Goal: Check status

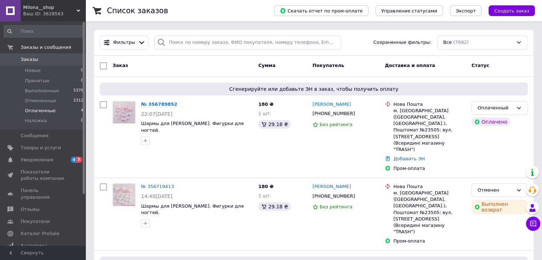
click at [64, 111] on li "Оплаченные 4" at bounding box center [44, 111] width 88 height 10
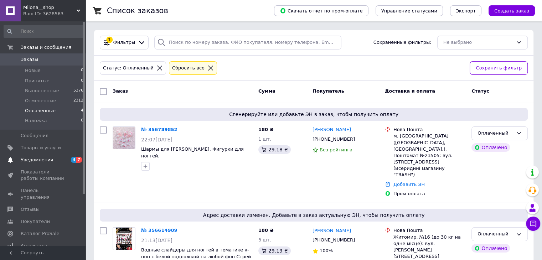
click at [73, 162] on span "4" at bounding box center [74, 160] width 6 height 6
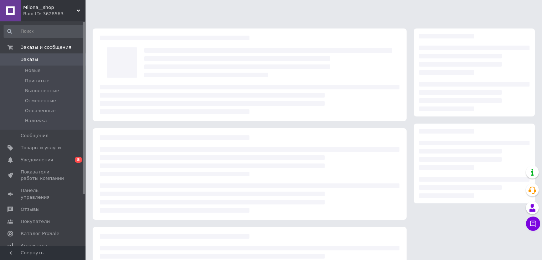
scroll to position [36, 0]
